Goal: Task Accomplishment & Management: Use online tool/utility

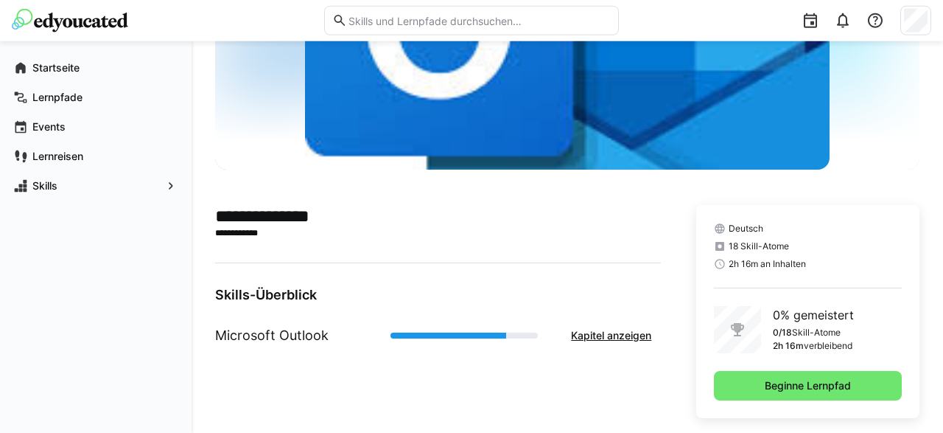
scroll to position [197, 0]
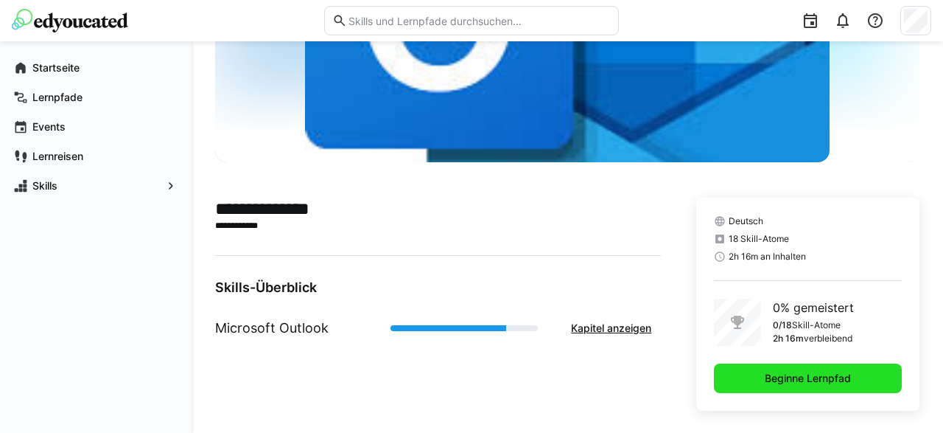
click at [796, 372] on span "Beginne Lernpfad" at bounding box center [808, 378] width 91 height 15
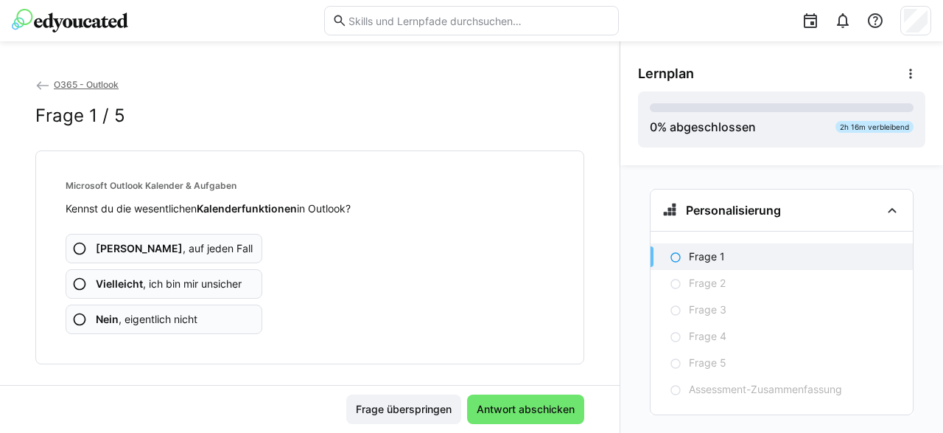
click at [189, 252] on app-assessment-question-radio "Ja , auf jeden Fall" at bounding box center [164, 248] width 197 height 29
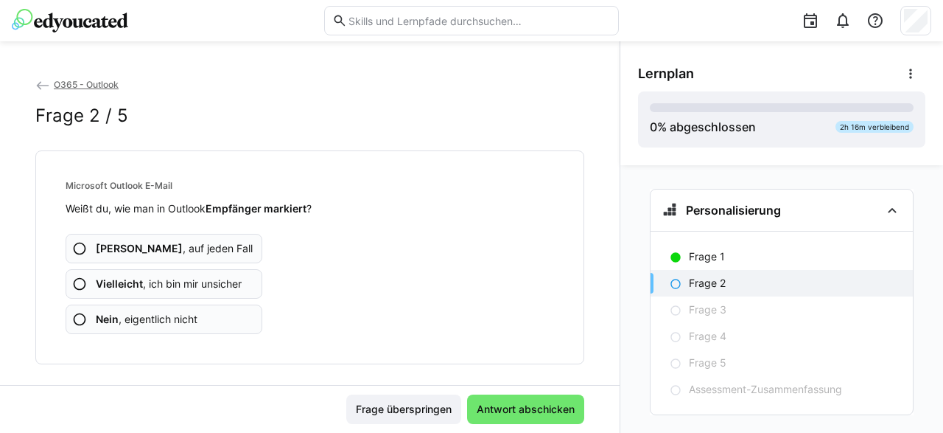
click at [189, 251] on app-assessment-question-radio "Ja , auf jeden Fall" at bounding box center [164, 248] width 197 height 29
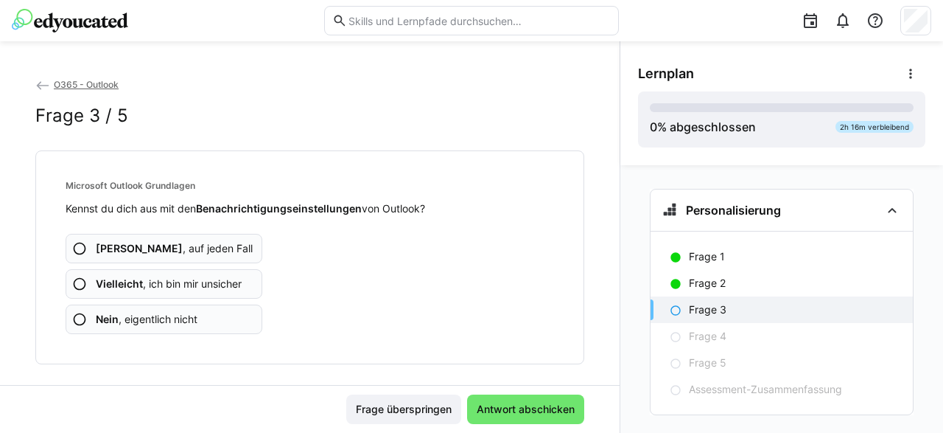
click at [183, 253] on app-assessment-question-radio "Ja , auf jeden Fall" at bounding box center [164, 248] width 197 height 29
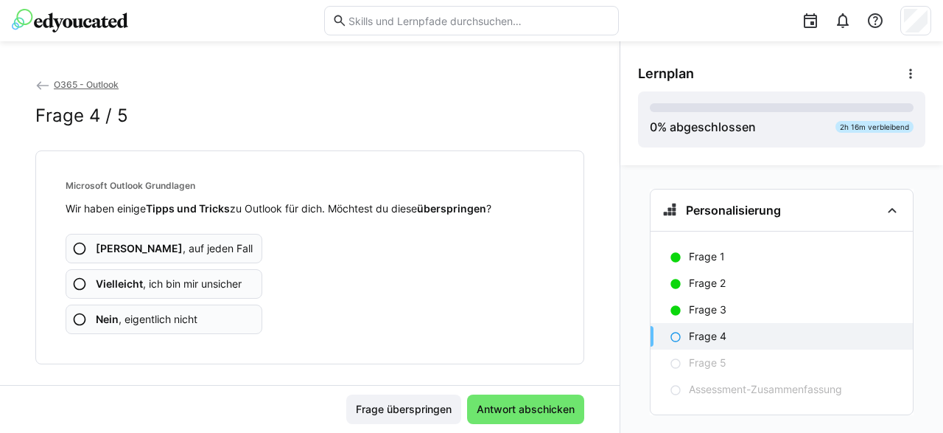
click at [219, 284] on span "Vielleicht , ich bin mir unsicher" at bounding box center [169, 283] width 146 height 15
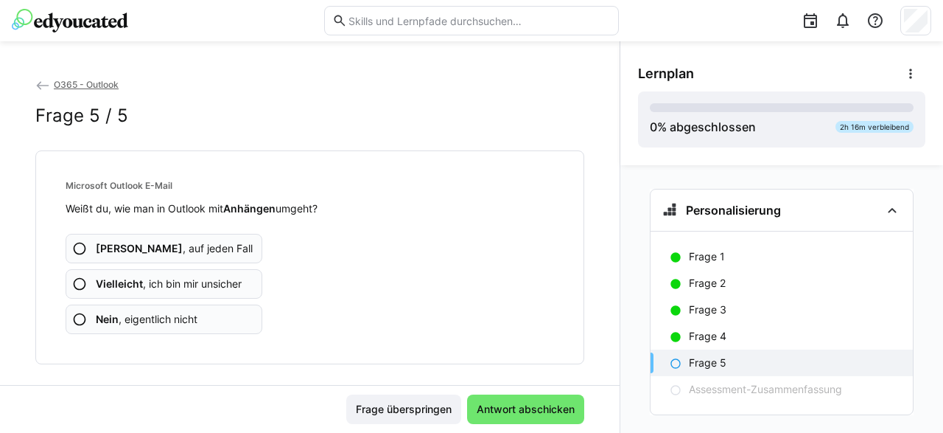
click at [185, 256] on app-assessment-question-radio "Ja , auf jeden Fall" at bounding box center [164, 248] width 197 height 29
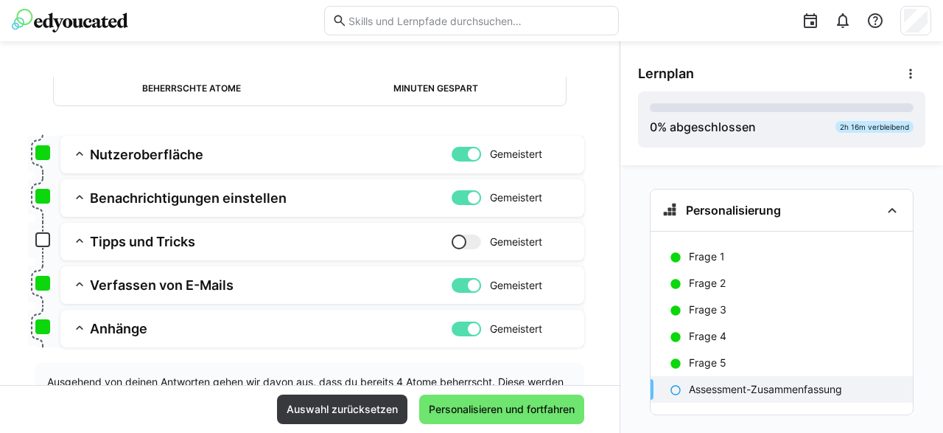
scroll to position [211, 0]
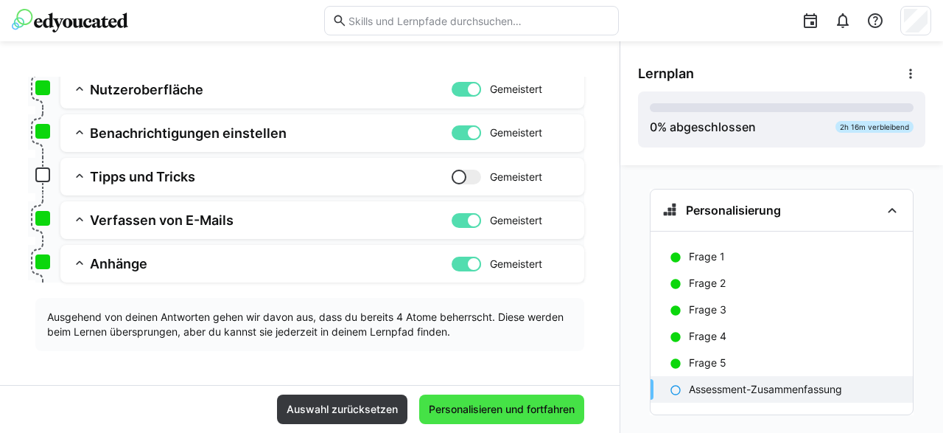
click at [484, 407] on span "Personalisieren und fortfahren" at bounding box center [502, 409] width 150 height 15
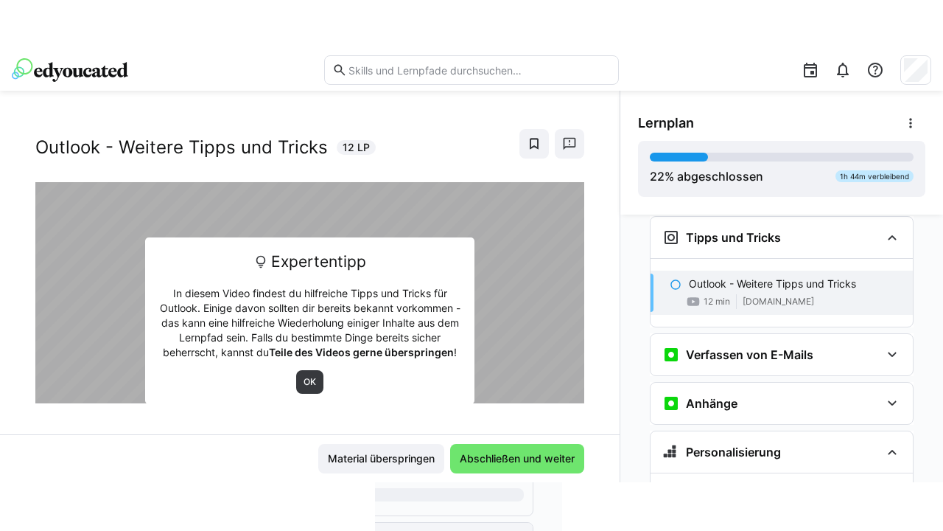
scroll to position [40, 0]
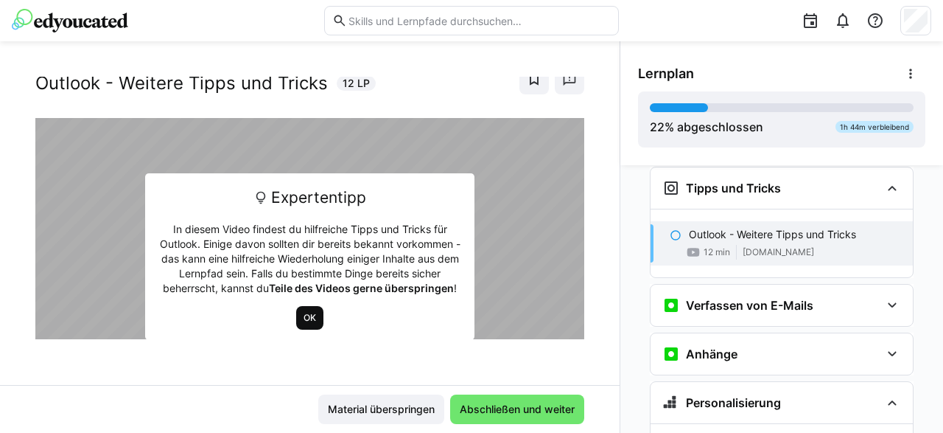
click at [309, 320] on span "OK" at bounding box center [309, 318] width 15 height 12
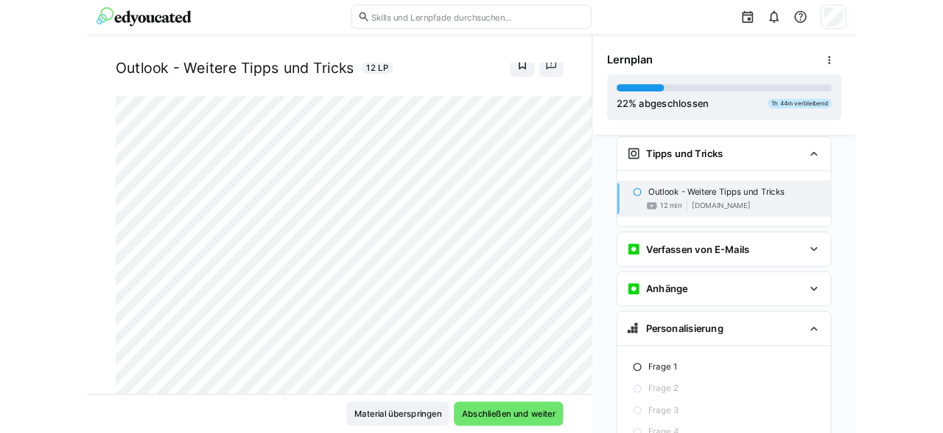
scroll to position [24, 0]
